Goal: Task Accomplishment & Management: Complete application form

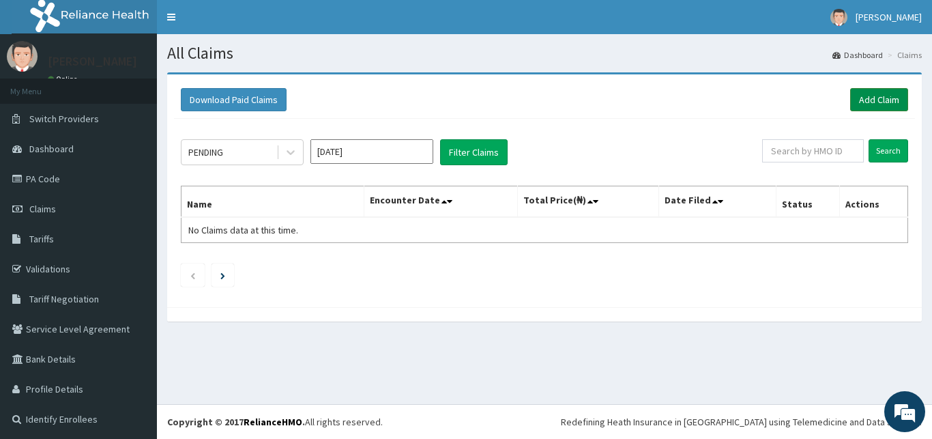
click at [856, 98] on link "Add Claim" at bounding box center [879, 99] width 58 height 23
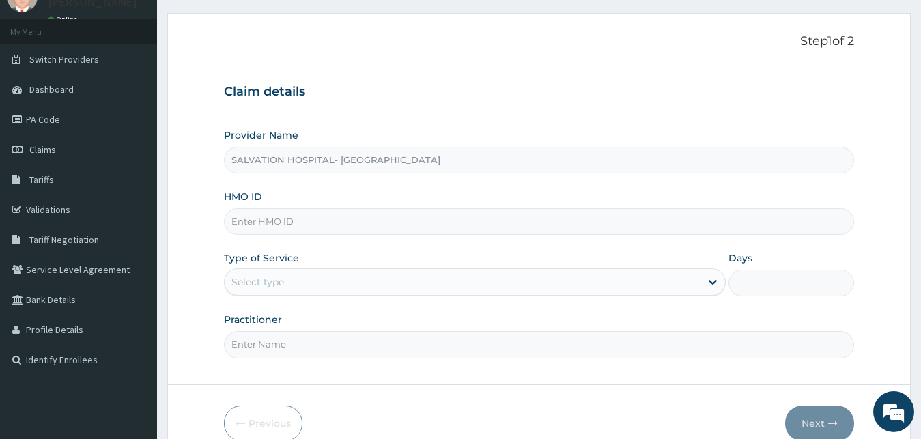
scroll to position [85, 0]
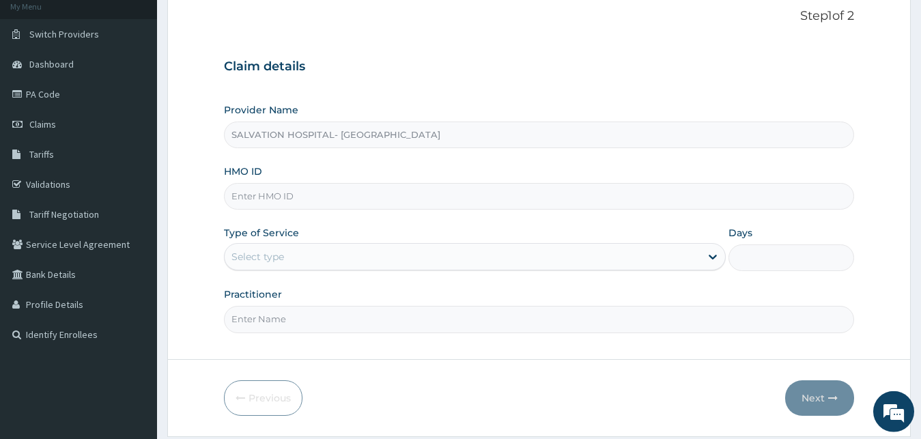
click at [534, 203] on input "HMO ID" at bounding box center [539, 196] width 631 height 27
type input "UIT/10068/A"
click at [447, 258] on div "Select type" at bounding box center [463, 257] width 476 height 22
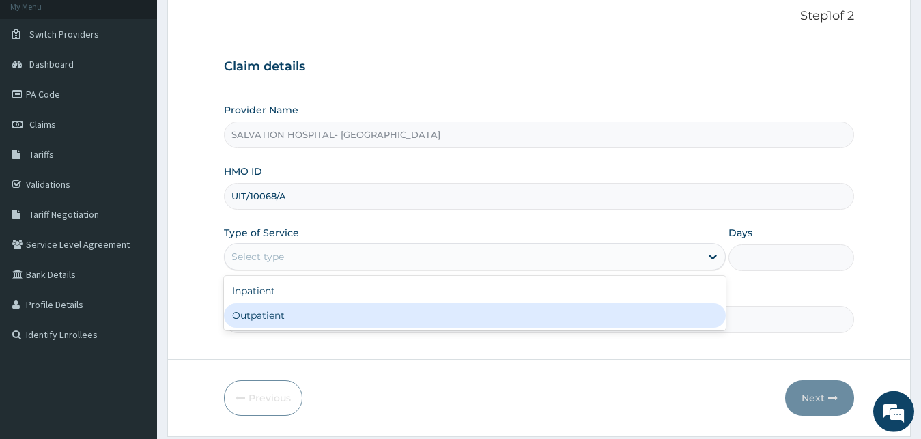
click at [420, 313] on div "Outpatient" at bounding box center [475, 315] width 502 height 25
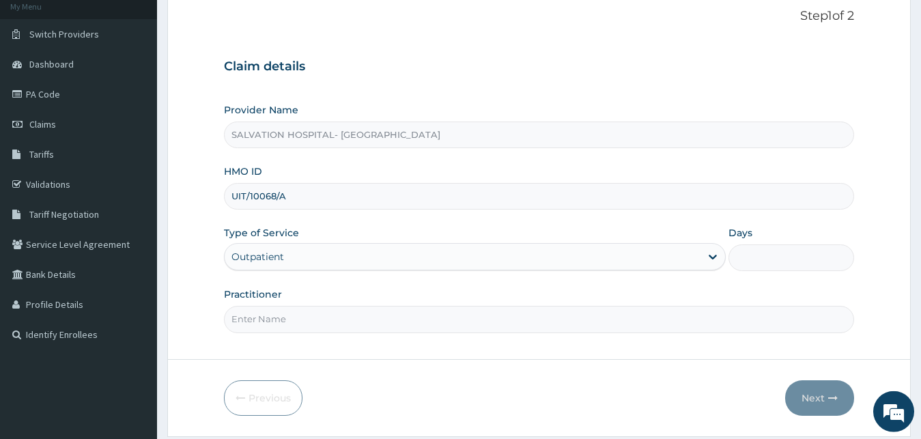
type input "1"
click at [392, 320] on input "Practitioner" at bounding box center [539, 319] width 631 height 27
type input "DR. OBI"
click at [828, 389] on button "Next" at bounding box center [819, 397] width 69 height 35
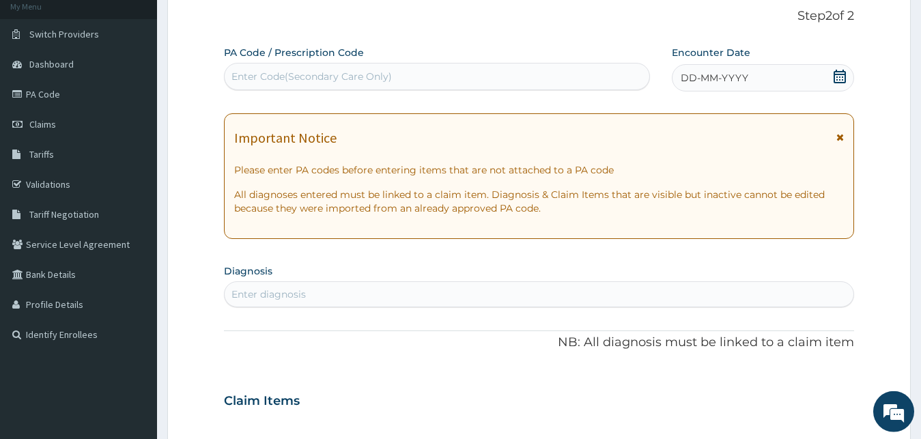
click at [562, 67] on div "Enter Code(Secondary Care Only)" at bounding box center [437, 77] width 424 height 22
paste input "PA/E3D3CA"
type input "PA/E3D3CA"
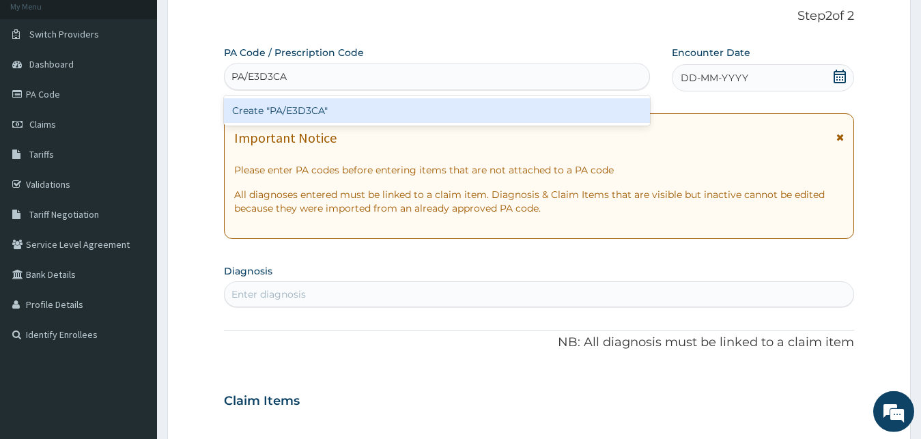
click at [549, 109] on div "Create "PA/E3D3CA"" at bounding box center [437, 110] width 426 height 25
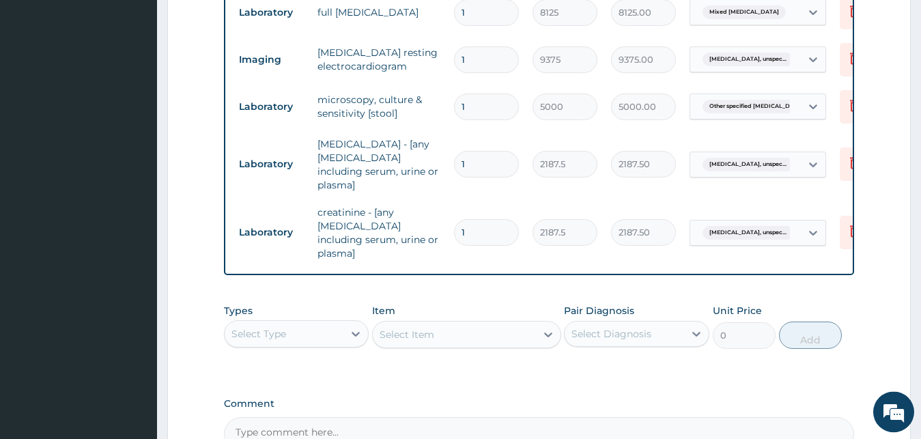
scroll to position [931, 0]
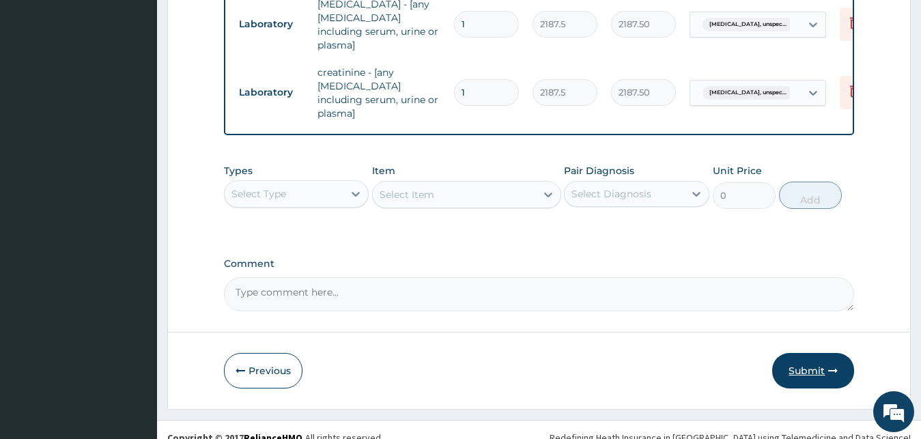
click at [796, 353] on button "Submit" at bounding box center [813, 370] width 82 height 35
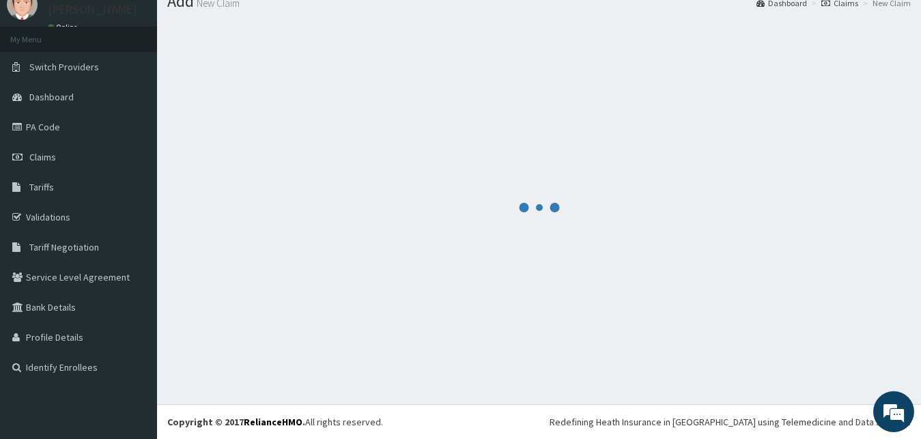
scroll to position [52, 0]
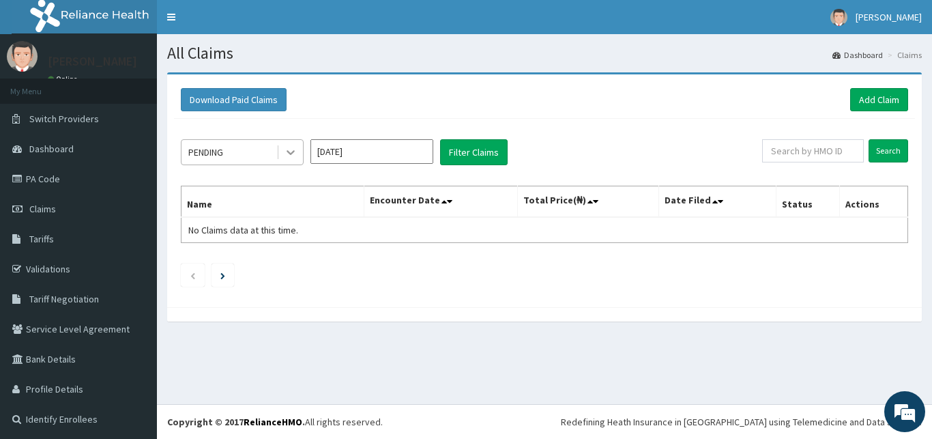
click at [285, 149] on icon at bounding box center [291, 152] width 14 height 14
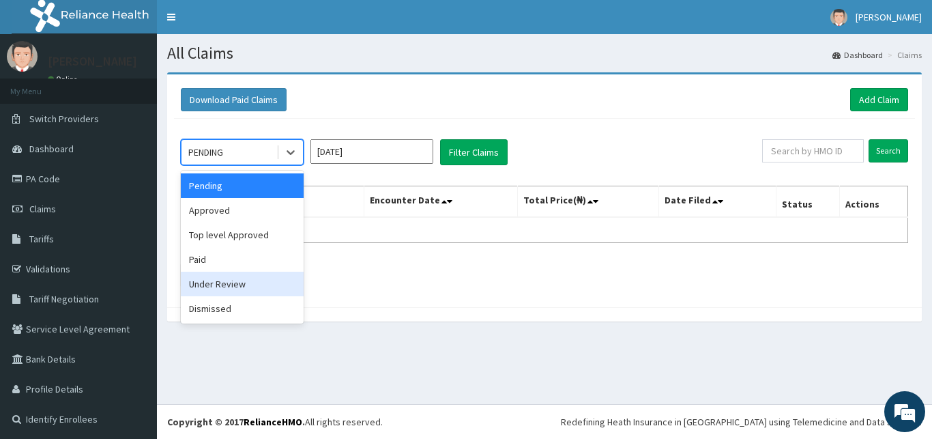
click at [247, 284] on div "Under Review" at bounding box center [242, 284] width 123 height 25
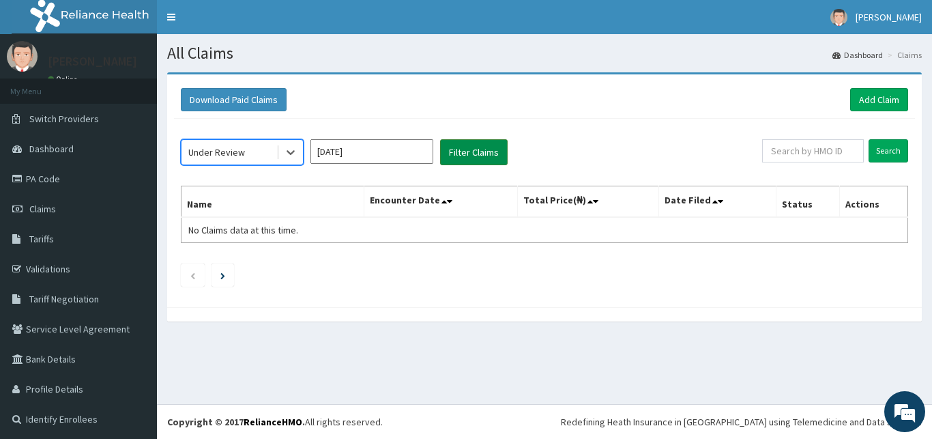
click at [464, 149] on button "Filter Claims" at bounding box center [474, 152] width 68 height 26
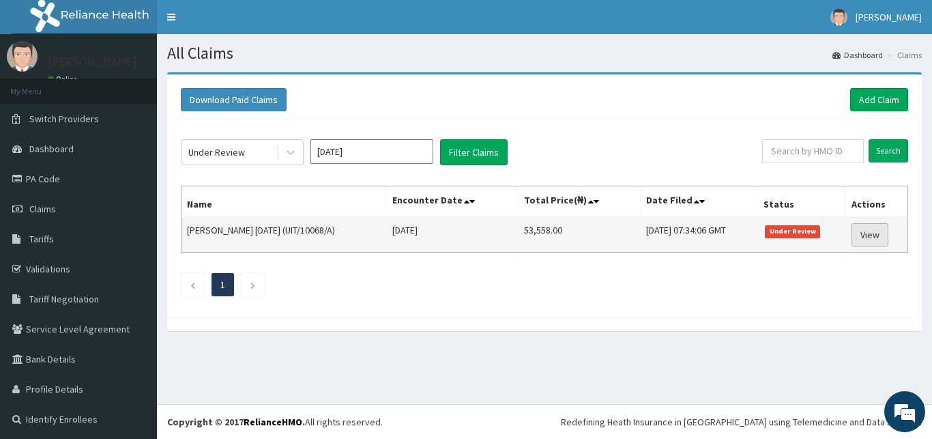
click at [869, 242] on link "View" at bounding box center [870, 234] width 37 height 23
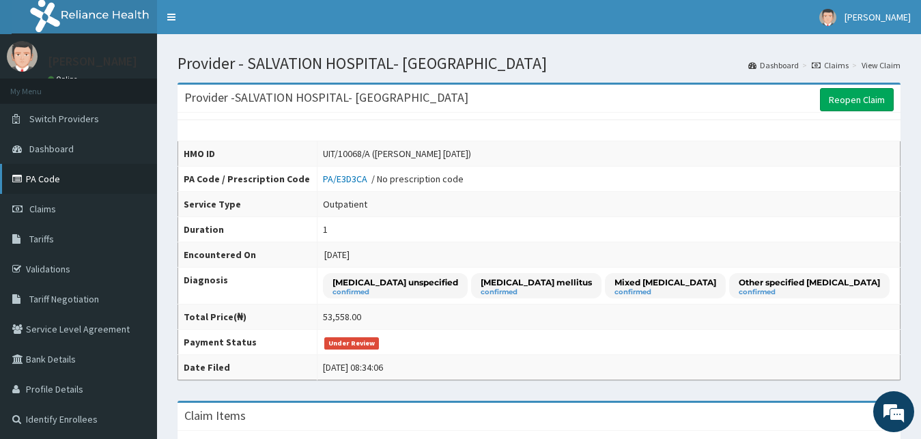
click at [46, 180] on link "PA Code" at bounding box center [78, 179] width 157 height 30
